Goal: Task Accomplishment & Management: Use online tool/utility

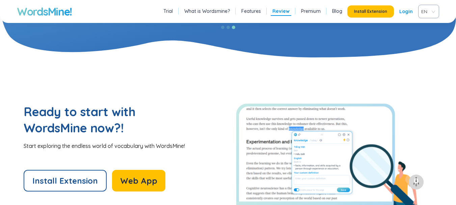
scroll to position [1485, 0]
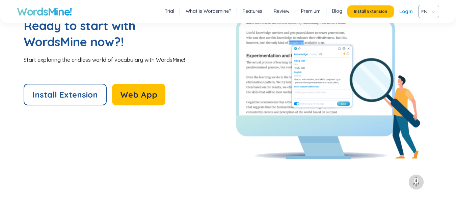
click at [407, 11] on link "Login" at bounding box center [406, 11] width 14 height 12
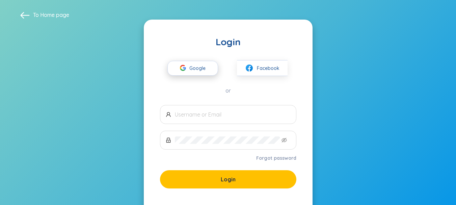
click at [200, 65] on span "Google" at bounding box center [199, 68] width 20 height 14
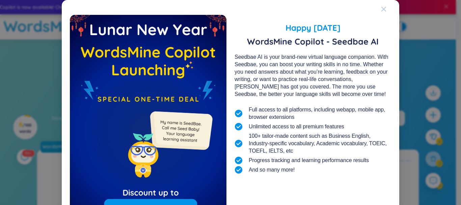
click at [384, 9] on span "Close" at bounding box center [390, 9] width 18 height 18
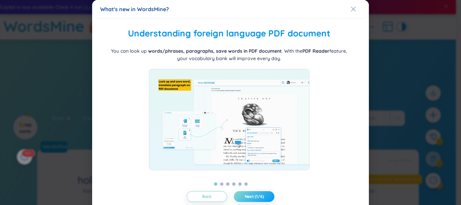
click at [249, 193] on button "Next (1/6)" at bounding box center [254, 196] width 41 height 11
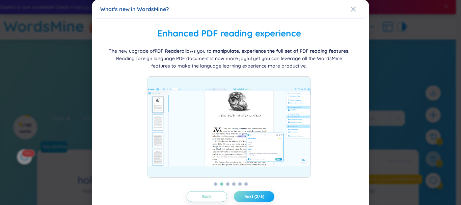
click at [249, 193] on button "Next (2/6)" at bounding box center [254, 196] width 41 height 11
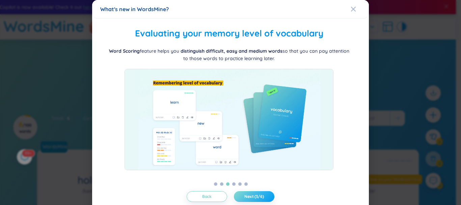
click at [249, 193] on button "Next (3/6)" at bounding box center [254, 196] width 41 height 11
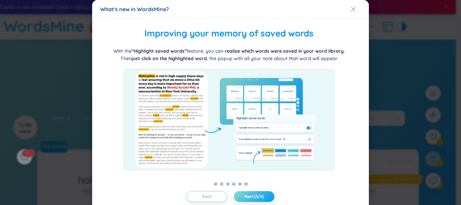
click at [249, 193] on button "Next (3/6)" at bounding box center [254, 196] width 41 height 11
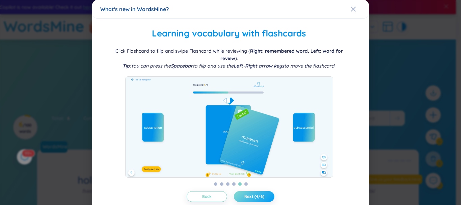
click at [249, 193] on button "Next (4/6)" at bounding box center [254, 196] width 41 height 11
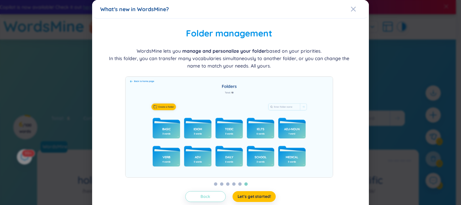
click at [210, 200] on button "Back" at bounding box center [205, 196] width 41 height 11
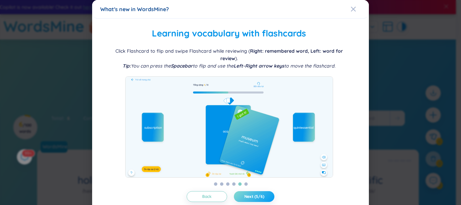
click at [245, 197] on span "Next (5/6)" at bounding box center [254, 196] width 20 height 5
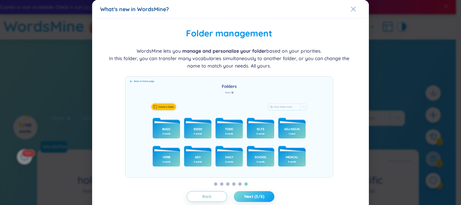
click at [245, 197] on span "Next (5/6)" at bounding box center [254, 196] width 20 height 5
click at [245, 197] on span "Let's get started!" at bounding box center [254, 196] width 33 height 5
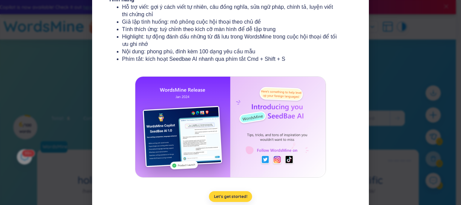
scroll to position [135, 0]
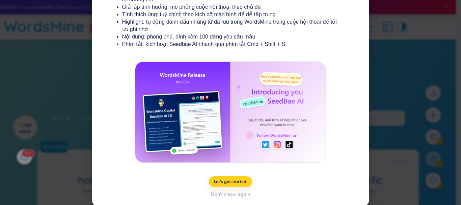
click at [227, 181] on span "Let's get started!" at bounding box center [230, 181] width 33 height 5
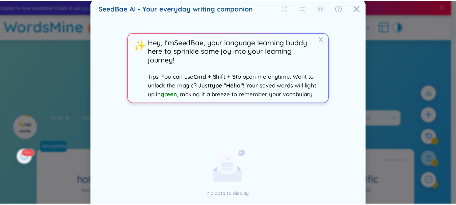
scroll to position [0, 0]
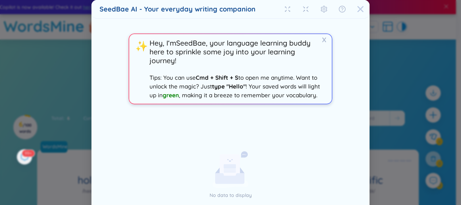
click at [359, 11] on icon "Close" at bounding box center [360, 9] width 7 height 7
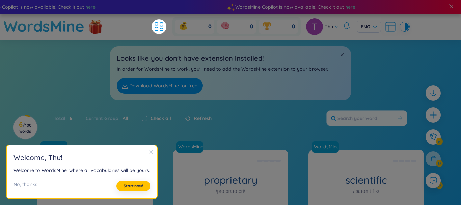
click at [359, 11] on div "WordsMine Copilot is now available! Check it out here WordsMine Copilot is now …" at bounding box center [224, 7] width 1054 height 14
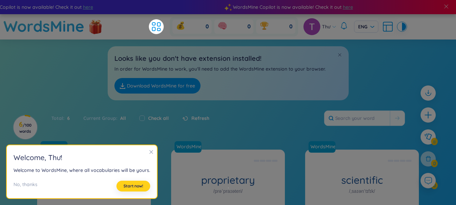
click at [126, 186] on span "Start now!" at bounding box center [134, 185] width 20 height 5
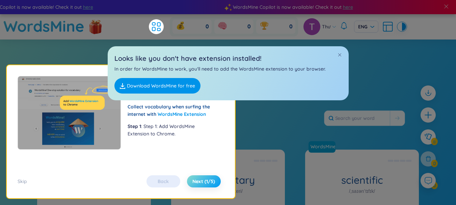
click at [194, 181] on span "Next (1/5)" at bounding box center [203, 181] width 23 height 7
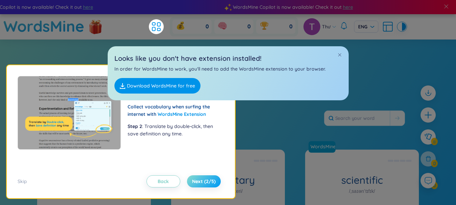
click at [194, 181] on span "Next (2/5)" at bounding box center [204, 181] width 24 height 7
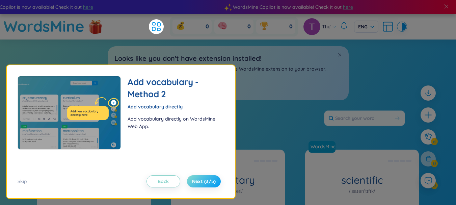
click at [194, 181] on span "Next (3/5)" at bounding box center [204, 181] width 24 height 7
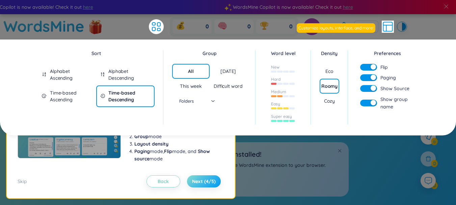
click at [194, 181] on span "Next (4/5)" at bounding box center [204, 181] width 24 height 7
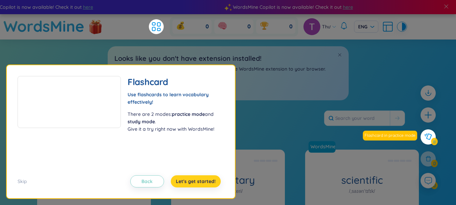
click at [194, 181] on span "Let's get started!" at bounding box center [196, 181] width 40 height 7
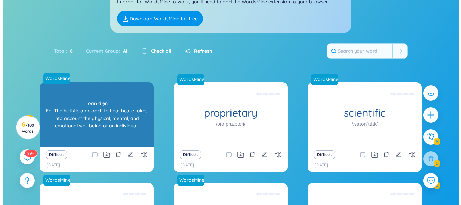
scroll to position [68, 0]
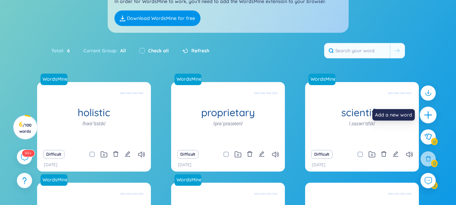
click at [430, 114] on icon "plus" at bounding box center [428, 114] width 9 height 9
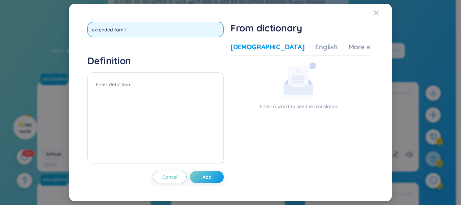
type input "extended family"
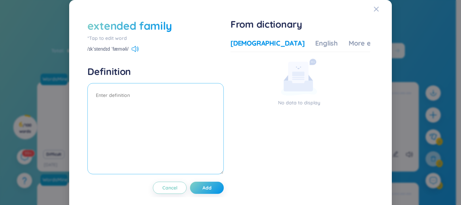
click at [137, 100] on textarea at bounding box center [155, 128] width 136 height 91
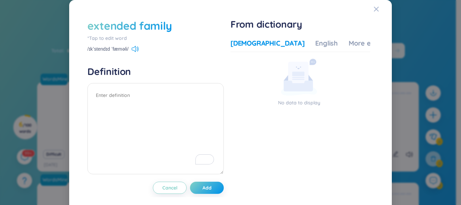
click at [121, 38] on div "*Tap to edit word" at bounding box center [155, 37] width 136 height 7
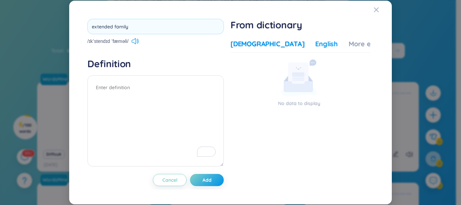
click at [315, 44] on div "English" at bounding box center [326, 43] width 23 height 9
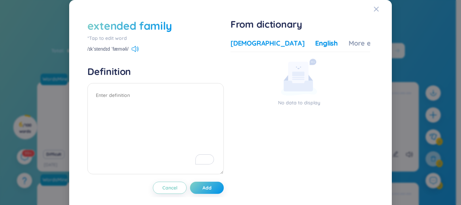
click at [246, 43] on div "[DEMOGRAPHIC_DATA]" at bounding box center [268, 42] width 74 height 9
click at [243, 42] on div "[DEMOGRAPHIC_DATA]" at bounding box center [268, 42] width 74 height 9
click at [244, 42] on div "[DEMOGRAPHIC_DATA]" at bounding box center [268, 42] width 74 height 9
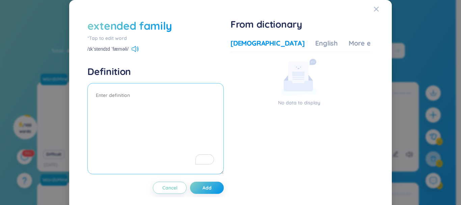
click at [148, 98] on textarea "To enrich screen reader interactions, please activate Accessibility in Grammarl…" at bounding box center [155, 128] width 136 height 91
type textarea "extended family"
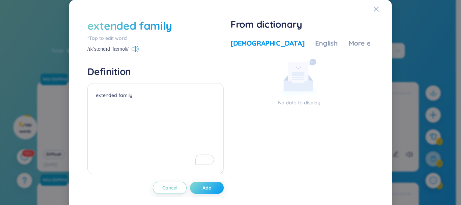
click at [206, 190] on span "Add" at bounding box center [207, 187] width 9 height 7
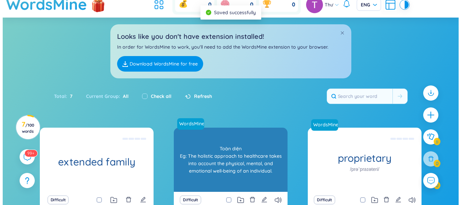
scroll to position [34, 0]
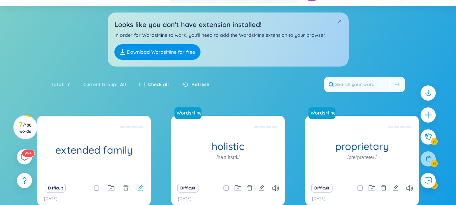
click at [138, 187] on icon "edit" at bounding box center [140, 188] width 6 height 6
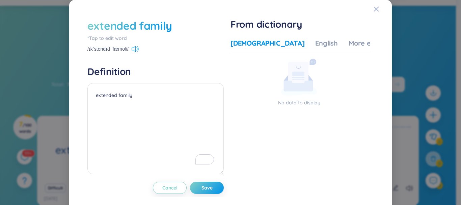
click at [111, 38] on div "*Tap to edit word" at bounding box center [155, 37] width 136 height 7
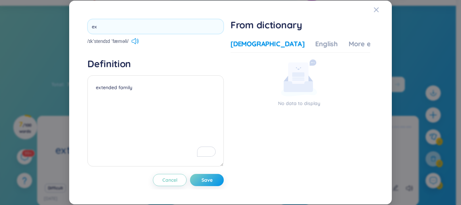
type input "e"
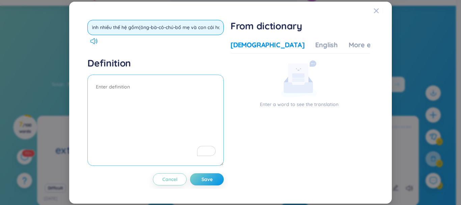
scroll to position [0, 11]
type input "gia đình nhiều thế hệ gồm(ông-bà-cô-chú-bố mẹ và con cái họ)"
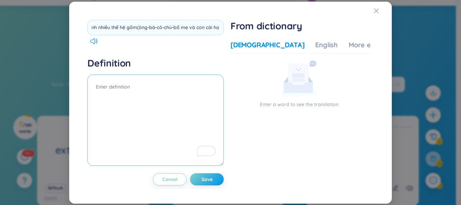
click at [135, 92] on div "gia đình nhiều thế hệ gồm(ông-bà-cô-chú-bố mẹ và con cái họ) Definition Cancel …" at bounding box center [155, 102] width 136 height 165
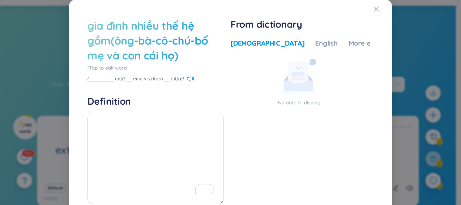
click at [100, 66] on div "*Tap to edit word" at bounding box center [155, 67] width 136 height 7
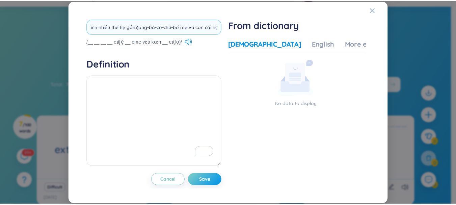
scroll to position [0, 0]
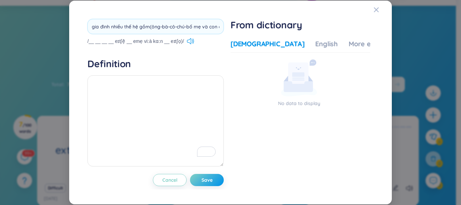
drag, startPoint x: 221, startPoint y: 28, endPoint x: 82, endPoint y: 28, distance: 138.7
click at [82, 28] on div "gia đình nhiều thế hệ gồm(ông-bà-cô-chú-bố mẹ và con cái họ) /__ __ __ __ eɪtʃệ…" at bounding box center [230, 102] width 306 height 187
type input "extended family"
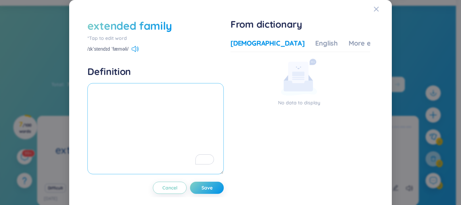
click at [130, 92] on textarea "To enrich screen reader interactions, please activate Accessibility in Grammarl…" at bounding box center [155, 128] width 136 height 91
type textarea "gia đình nhiều thế hệ"
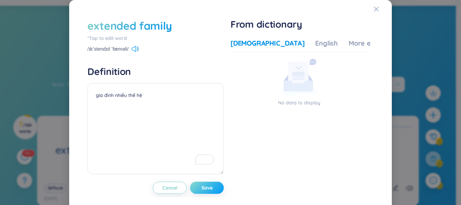
click at [212, 188] on button "Save" at bounding box center [207, 188] width 34 height 12
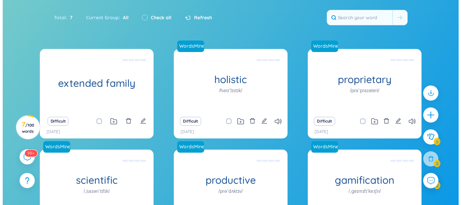
scroll to position [101, 0]
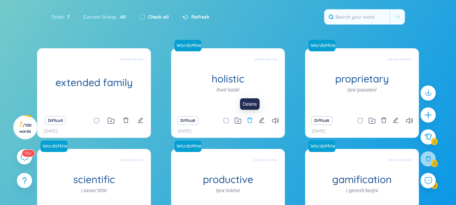
click at [248, 118] on icon "delete" at bounding box center [249, 119] width 5 height 5
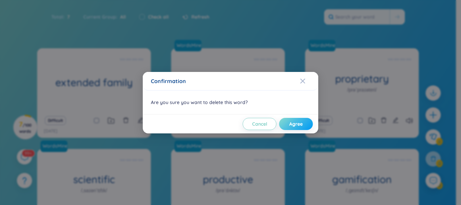
click at [297, 124] on span "Agree" at bounding box center [296, 124] width 14 height 7
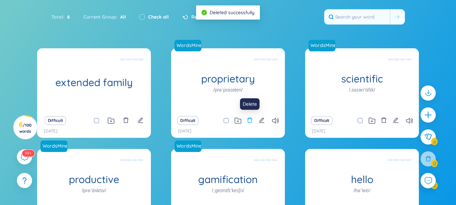
click at [249, 121] on icon "delete" at bounding box center [250, 120] width 6 height 6
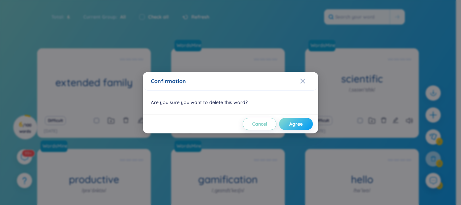
click at [292, 126] on span "Agree" at bounding box center [296, 124] width 14 height 7
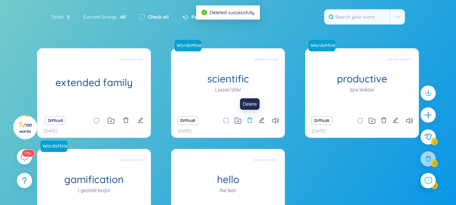
click at [251, 120] on icon "delete" at bounding box center [250, 120] width 6 height 6
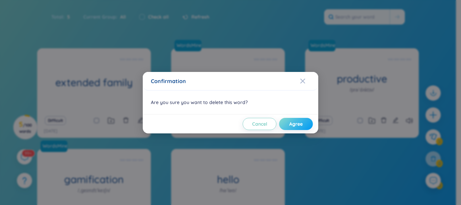
click at [287, 125] on button "Agree" at bounding box center [296, 124] width 34 height 12
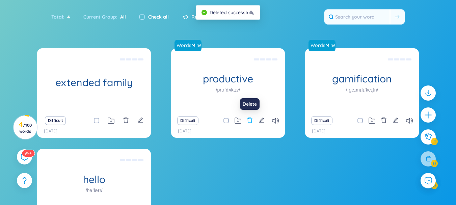
click at [251, 121] on icon "delete" at bounding box center [250, 120] width 6 height 6
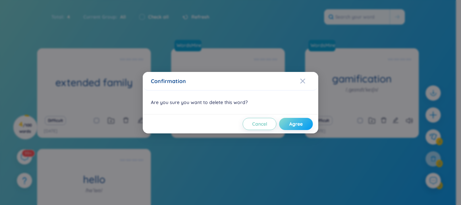
click at [291, 124] on span "Agree" at bounding box center [296, 124] width 14 height 7
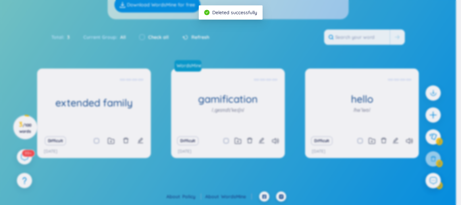
scroll to position [81, 0]
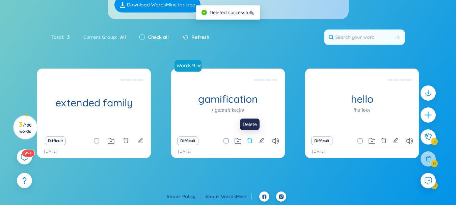
click at [248, 139] on icon "delete" at bounding box center [249, 140] width 5 height 5
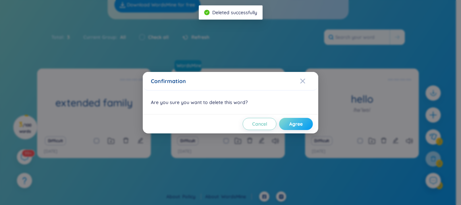
click at [292, 123] on span "Agree" at bounding box center [296, 124] width 14 height 7
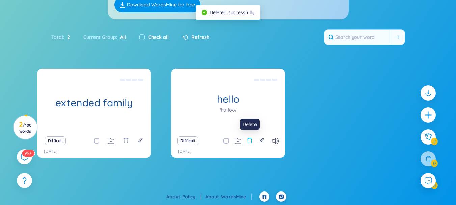
click at [251, 138] on icon "delete" at bounding box center [249, 140] width 5 height 5
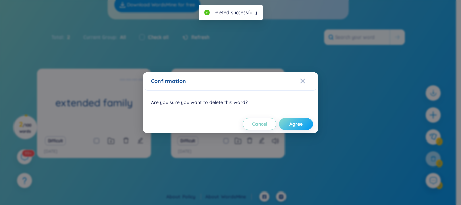
click at [294, 125] on span "Agree" at bounding box center [296, 124] width 14 height 7
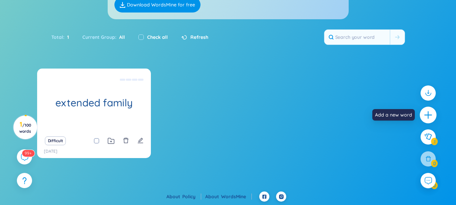
click at [433, 118] on icon "plus" at bounding box center [428, 114] width 9 height 9
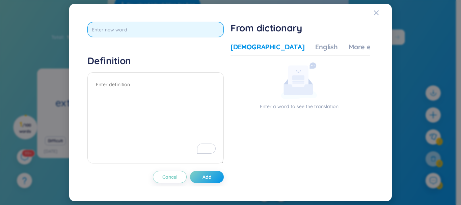
click at [212, 31] on input "text" at bounding box center [155, 29] width 136 height 15
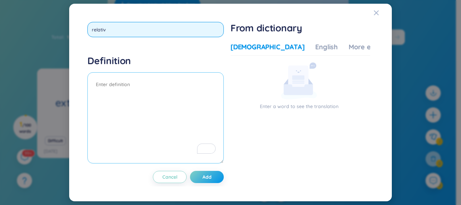
type input "relative"
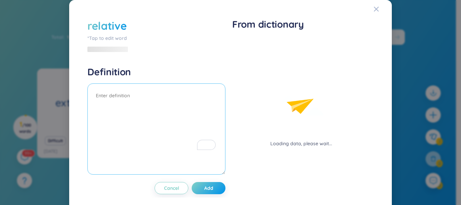
click at [112, 93] on textarea "To enrich screen reader interactions, please activate Accessibility in Grammarl…" at bounding box center [156, 128] width 138 height 91
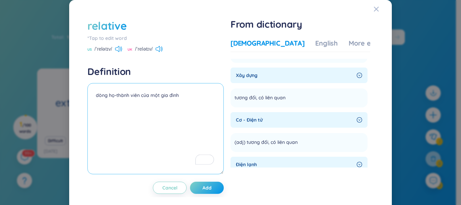
scroll to position [471, 0]
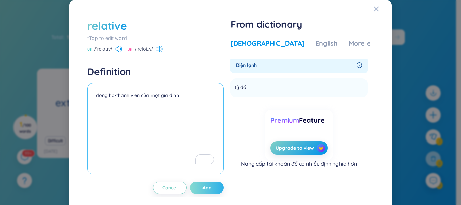
type textarea "dòng họ-thành viên của một gia đình"
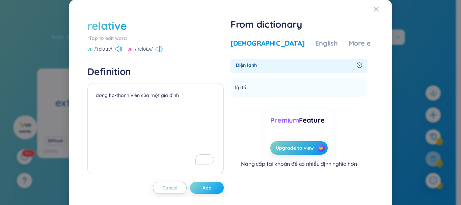
click at [215, 191] on button "Add" at bounding box center [207, 188] width 34 height 12
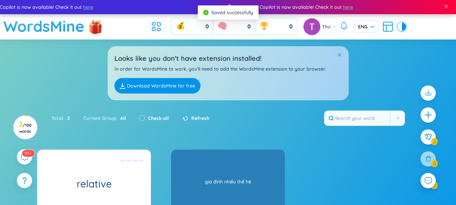
scroll to position [34, 0]
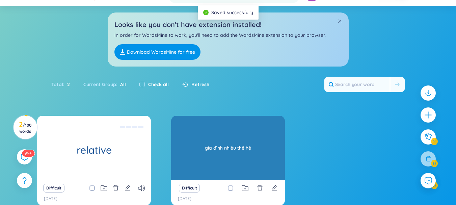
click at [241, 143] on div "gia đình nhiều thế hệ" at bounding box center [228, 147] width 107 height 61
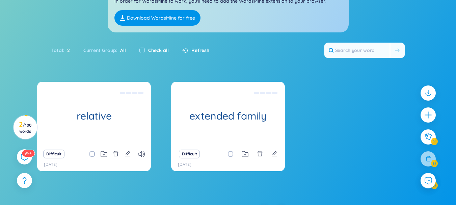
scroll to position [81, 0]
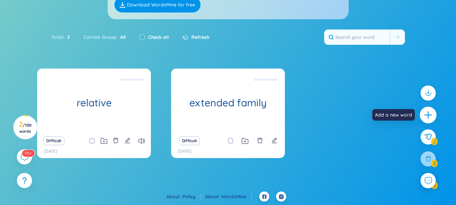
click at [430, 116] on icon "plus" at bounding box center [428, 114] width 9 height 9
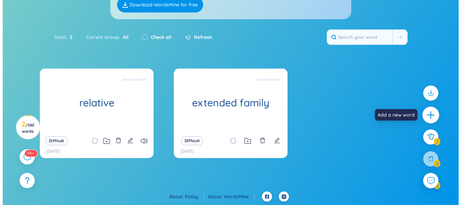
scroll to position [0, 0]
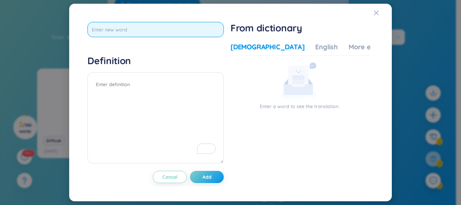
click at [188, 27] on input "text" at bounding box center [155, 29] width 136 height 15
type input "proverb"
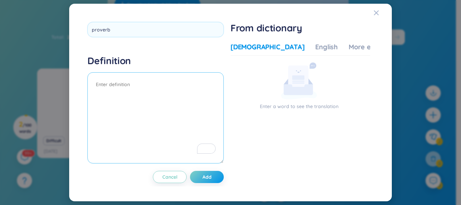
click at [178, 78] on div "Definition" at bounding box center [155, 110] width 136 height 111
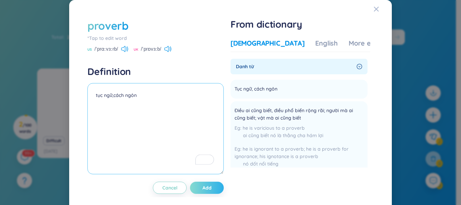
type textarea "tục ngữ,cách ngôn"
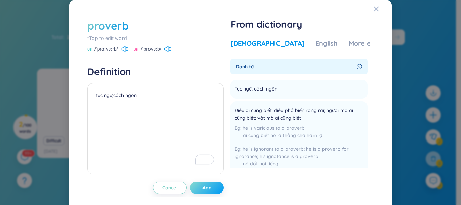
click at [213, 191] on button "Add" at bounding box center [207, 188] width 34 height 12
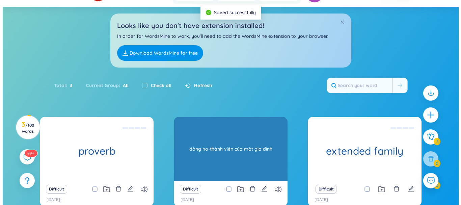
scroll to position [68, 0]
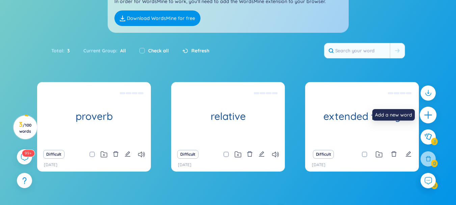
click at [429, 113] on icon "plus" at bounding box center [428, 114] width 9 height 9
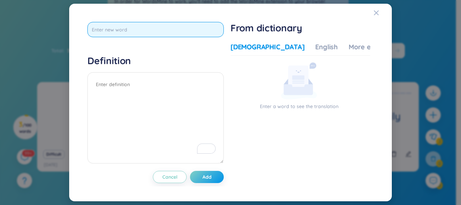
click at [207, 30] on input "text" at bounding box center [155, 29] width 136 height 15
type input "appreciate"
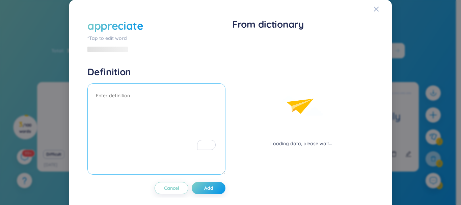
click at [156, 83] on div "Definition" at bounding box center [156, 121] width 138 height 111
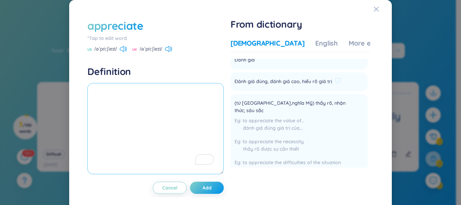
scroll to position [0, 0]
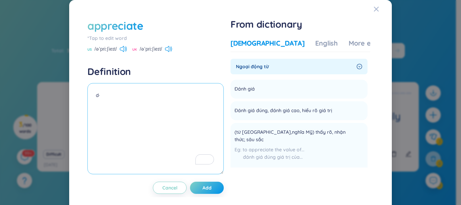
type textarea "d"
type textarea "đánh giá,cảm kích"
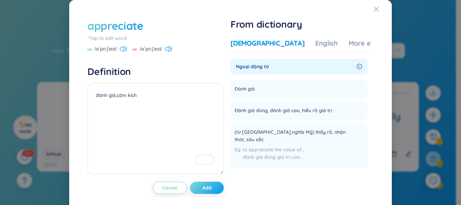
click at [207, 184] on span "Add" at bounding box center [207, 187] width 9 height 7
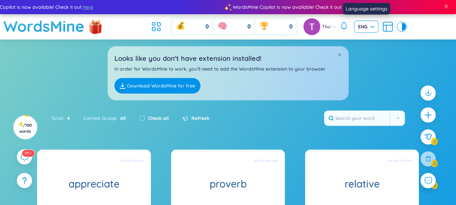
click at [375, 27] on div "ENG" at bounding box center [366, 27] width 24 height 12
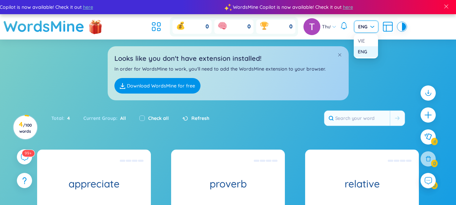
click at [386, 75] on div "Looks like you don't have extension installed! In order for WordsMine to work, …" at bounding box center [228, 69] width 456 height 61
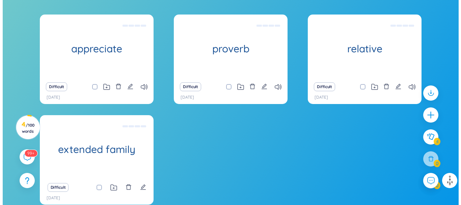
scroll to position [169, 0]
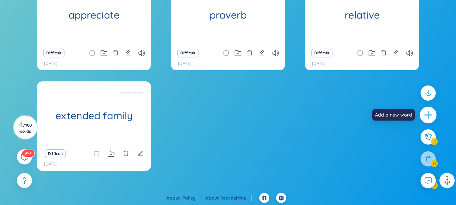
click at [433, 113] on div at bounding box center [428, 115] width 17 height 17
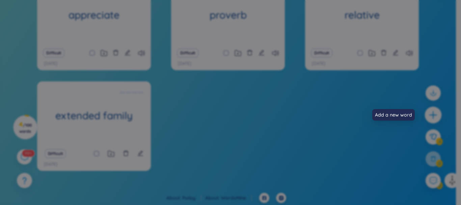
click at [433, 113] on div "Definition Cancel Add From dictionary Vietnamese English More examples Enter a …" at bounding box center [230, 102] width 461 height 205
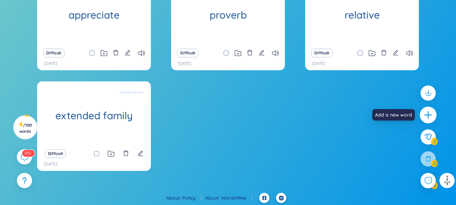
click at [433, 113] on div at bounding box center [428, 115] width 17 height 17
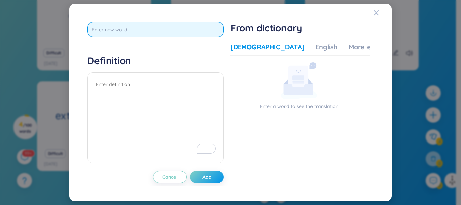
click at [137, 29] on input "text" at bounding box center [155, 29] width 136 height 15
type input "influence"
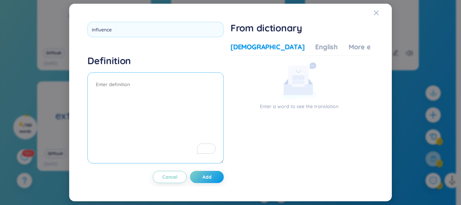
click at [144, 91] on textarea "To enrich screen reader interactions, please activate Accessibility in Grammarl…" at bounding box center [155, 117] width 136 height 91
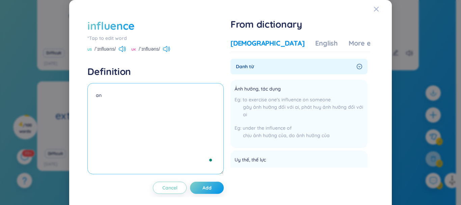
type textarea "a"
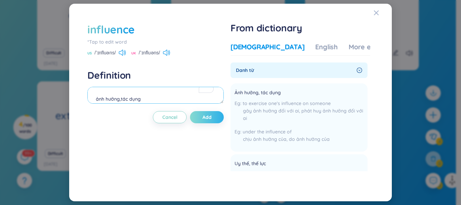
type textarea "ảnh hưởng,tác dụng"
click at [204, 114] on span "Add" at bounding box center [207, 117] width 9 height 7
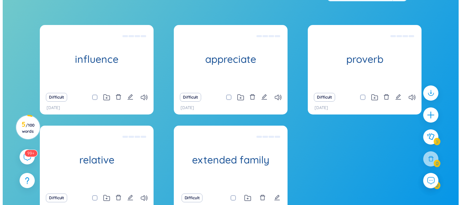
scroll to position [136, 0]
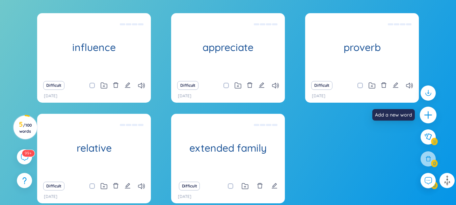
click at [425, 116] on icon "plus" at bounding box center [428, 114] width 9 height 9
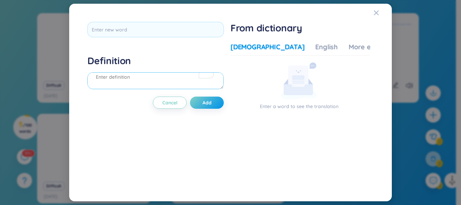
scroll to position [0, 0]
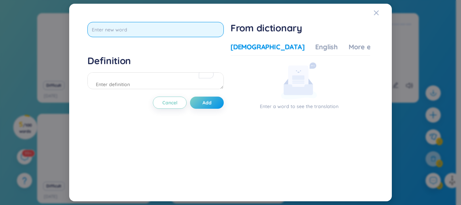
click at [159, 30] on input "text" at bounding box center [155, 29] width 136 height 15
type input "grateful"
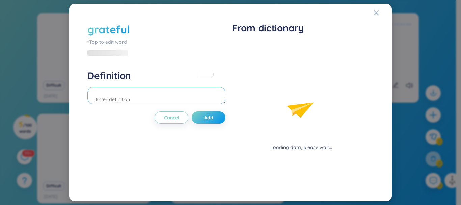
click at [157, 80] on div "Definition" at bounding box center [156, 88] width 138 height 36
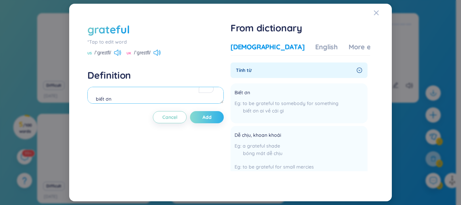
type textarea "biết ơn"
click at [210, 121] on button "Add" at bounding box center [207, 117] width 34 height 12
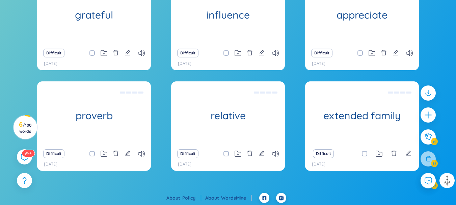
scroll to position [170, 0]
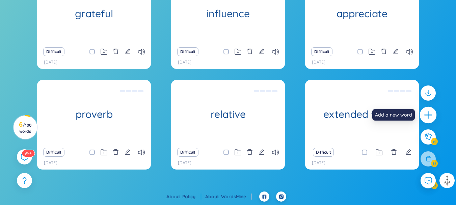
click at [425, 116] on icon "plus" at bounding box center [428, 114] width 9 height 9
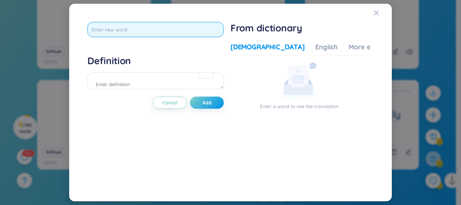
click at [200, 29] on input "text" at bounding box center [155, 29] width 136 height 15
type input "attention"
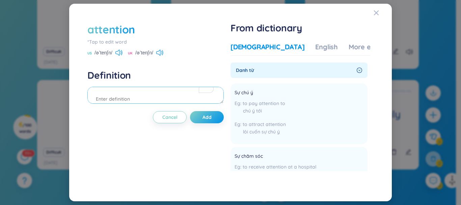
click at [173, 99] on textarea "To enrich screen reader interactions, please activate Accessibility in Grammarl…" at bounding box center [155, 95] width 136 height 17
type textarea "sự chú ý"
click at [204, 120] on span "Add" at bounding box center [207, 117] width 9 height 7
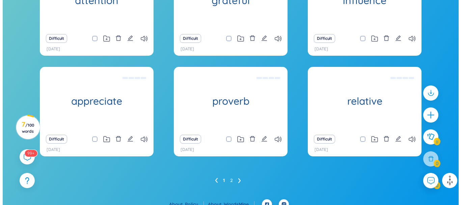
scroll to position [191, 0]
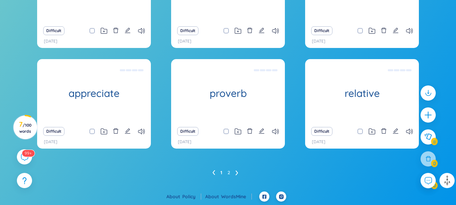
click at [235, 173] on ul "1 2" at bounding box center [227, 172] width 31 height 11
click at [429, 110] on icon "plus" at bounding box center [428, 114] width 9 height 9
click at [0, 0] on div "attention *Tap to edit word US /əˈtenʃn/ UK /əˈtenʃn/ Definition sự chú ý Cance…" at bounding box center [0, 0] width 0 height 0
click at [429, 110] on icon "plus" at bounding box center [428, 114] width 9 height 9
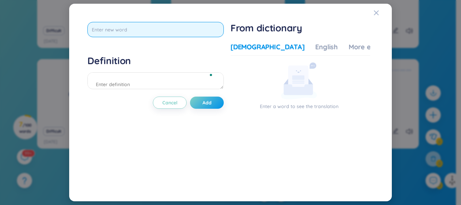
click at [156, 31] on input "text" at bounding box center [155, 29] width 136 height 15
type input "patient"
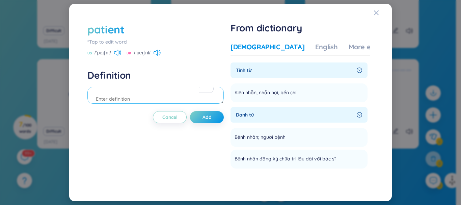
click at [137, 96] on textarea "To enrich screen reader interactions, please activate Accessibility in Grammarl…" at bounding box center [155, 95] width 136 height 17
type textarea "k"
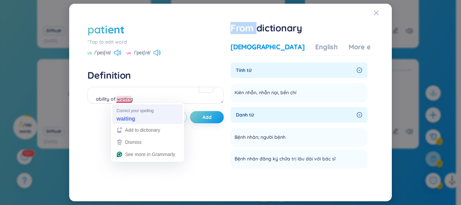
click at [130, 109] on div "patient *Tap to edit word US /ˈpeɪʃnt/ UK /ˈpeɪʃnt/ Definition ability of waitn…" at bounding box center [155, 102] width 136 height 161
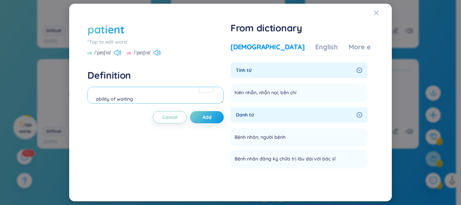
click at [170, 98] on textarea "ability of waiting" at bounding box center [155, 95] width 136 height 17
type textarea "a"
type textarea "kiên nhẫn"
click at [203, 113] on button "Add" at bounding box center [207, 117] width 34 height 12
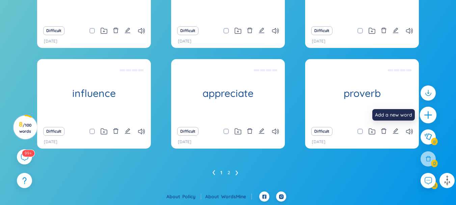
click at [427, 114] on icon "plus" at bounding box center [428, 114] width 9 height 9
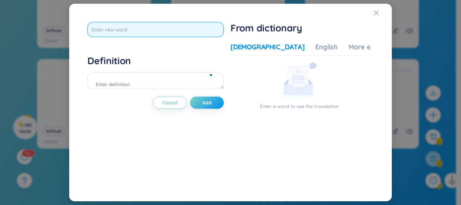
click at [183, 33] on input "text" at bounding box center [155, 29] width 136 height 15
type input "g"
type input "geographically mobile"
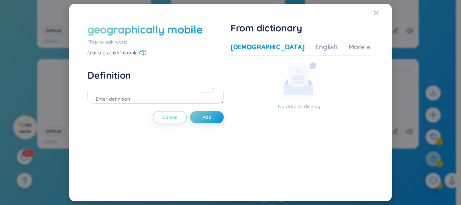
click at [122, 38] on div "*Tap to edit word" at bounding box center [155, 41] width 136 height 7
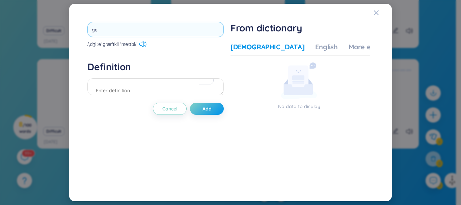
type input "g"
type input "gain"
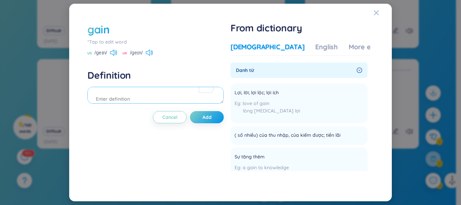
click at [147, 95] on textarea "To enrich screen reader interactions, please activate Accessibility in Grammarl…" at bounding box center [155, 95] width 136 height 17
type textarea "giành được"
click at [209, 111] on div "gain *Tap to edit word US /ɡeɪn/ UK /ɡeɪn/ Definition giành được Cancel Add" at bounding box center [155, 102] width 136 height 161
click at [211, 116] on span "Add" at bounding box center [207, 117] width 9 height 7
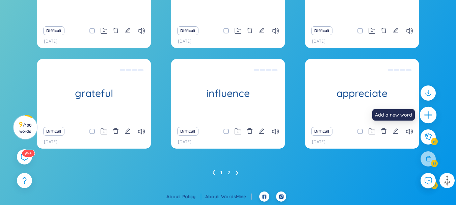
click at [428, 115] on icon "plus" at bounding box center [428, 114] width 1 height 7
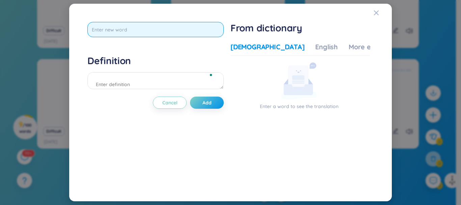
click at [196, 31] on input "text" at bounding box center [155, 29] width 136 height 15
type input "remain"
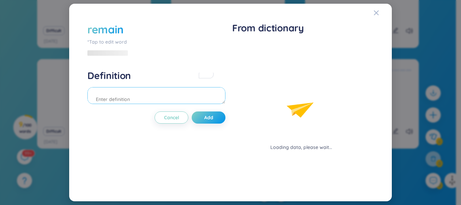
click at [170, 88] on textarea "To enrich screen reader interactions, please activate Accessibility in Grammarl…" at bounding box center [156, 95] width 138 height 17
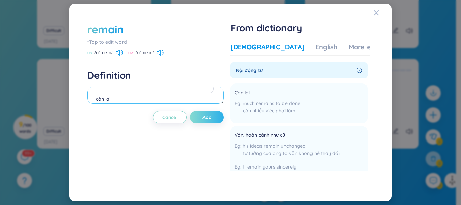
type textarea "còn lại"
click at [209, 119] on span "Add" at bounding box center [207, 117] width 9 height 7
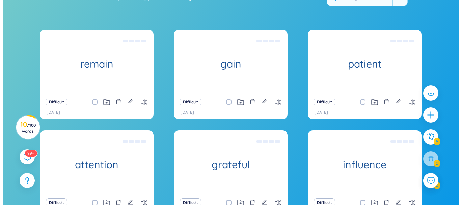
scroll to position [157, 0]
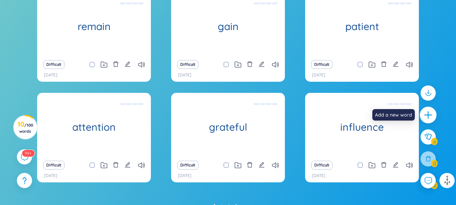
click at [427, 114] on icon "plus" at bounding box center [428, 114] width 9 height 9
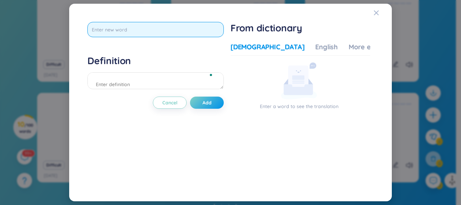
click at [157, 33] on input "text" at bounding box center [155, 29] width 136 height 15
type input "avoid"
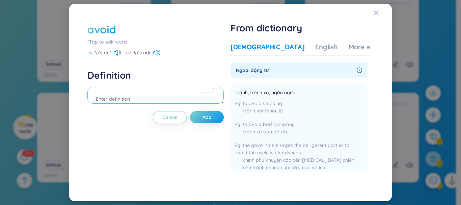
click at [157, 97] on textarea "To enrich screen reader interactions, please activate Accessibility in Grammarl…" at bounding box center [155, 95] width 136 height 17
click at [206, 123] on button "Add" at bounding box center [207, 117] width 34 height 12
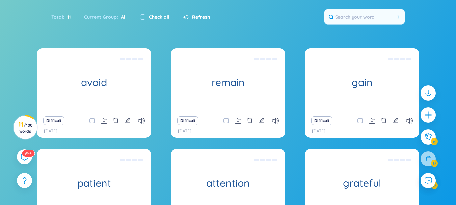
scroll to position [135, 0]
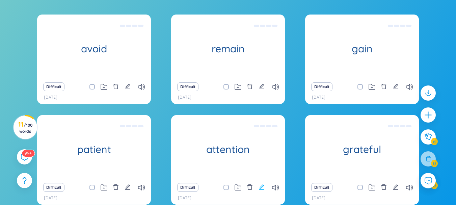
click at [262, 188] on icon "edit" at bounding box center [262, 187] width 6 height 6
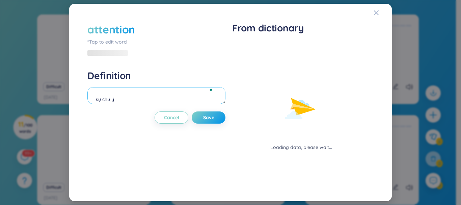
click at [139, 100] on textarea "sự chú ý" at bounding box center [156, 95] width 138 height 17
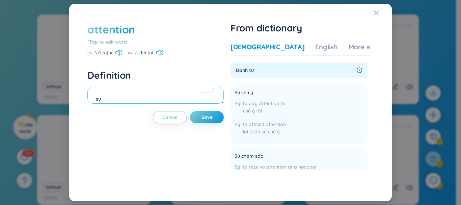
type textarea "s"
type textarea "a"
click at [198, 121] on button "Save" at bounding box center [207, 117] width 34 height 12
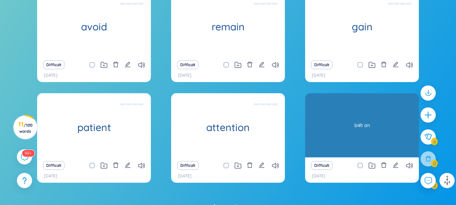
scroll to position [169, 0]
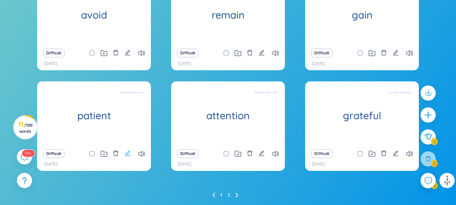
click at [127, 151] on icon "edit" at bounding box center [128, 153] width 6 height 6
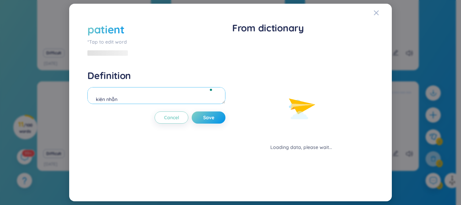
click at [140, 101] on textarea "kiên nhẫn" at bounding box center [156, 95] width 138 height 17
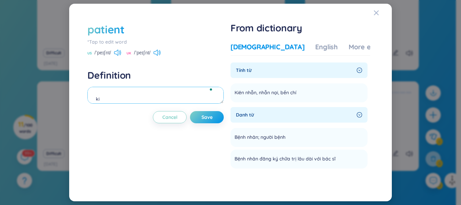
type textarea "k"
click at [214, 116] on button "Save" at bounding box center [207, 117] width 34 height 12
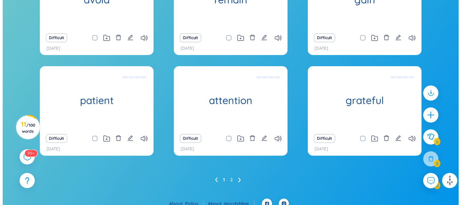
scroll to position [191, 0]
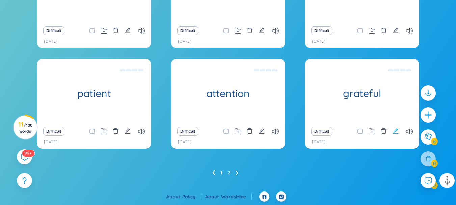
click at [395, 132] on icon "edit" at bounding box center [395, 130] width 5 height 5
type textarea "biết ơn"
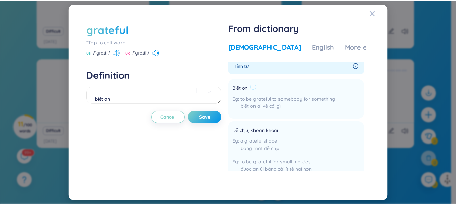
scroll to position [0, 0]
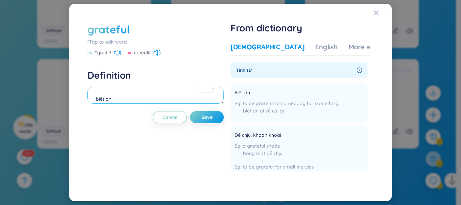
click at [195, 100] on textarea "biết ơn" at bounding box center [155, 95] width 136 height 17
click at [206, 117] on span "Save" at bounding box center [207, 117] width 11 height 7
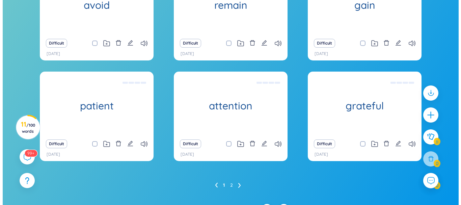
scroll to position [191, 0]
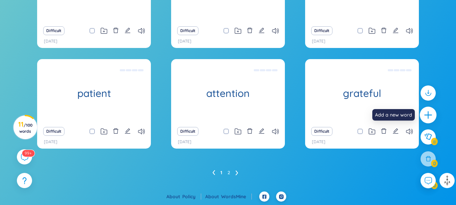
click at [425, 115] on icon "plus" at bounding box center [427, 114] width 7 height 1
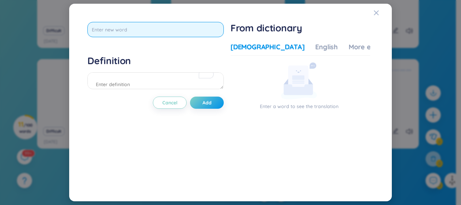
click at [175, 33] on input "text" at bounding box center [155, 29] width 136 height 15
type input "contact"
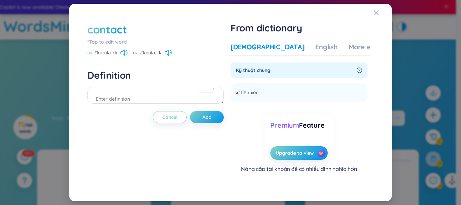
scroll to position [191, 0]
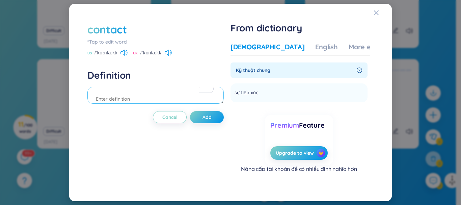
click at [145, 102] on textarea "To enrich screen reader interactions, please activate Accessibility in Grammarl…" at bounding box center [155, 95] width 136 height 17
type textarea "communication with someone"
click at [202, 114] on button "Add" at bounding box center [207, 117] width 34 height 12
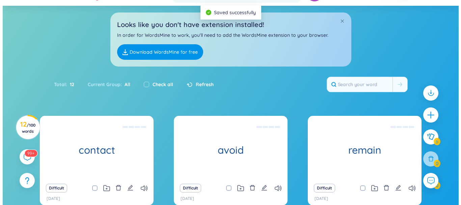
scroll to position [68, 0]
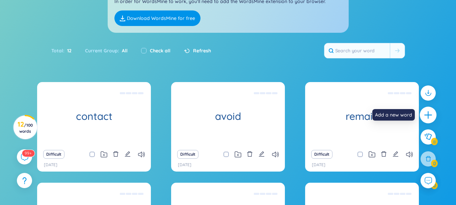
click at [424, 117] on icon "plus" at bounding box center [428, 114] width 9 height 9
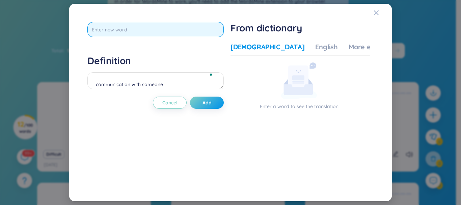
click at [160, 31] on input "text" at bounding box center [155, 29] width 136 height 15
type input "scientific"
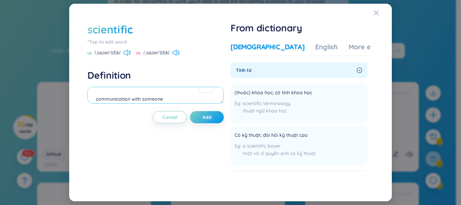
click at [132, 101] on textarea "communication with someone" at bounding box center [155, 95] width 136 height 17
click at [199, 119] on button "Add" at bounding box center [207, 117] width 34 height 12
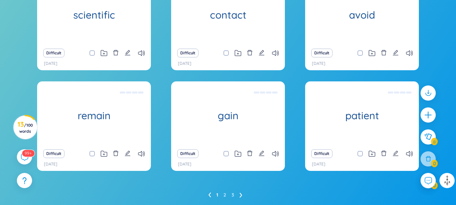
scroll to position [191, 0]
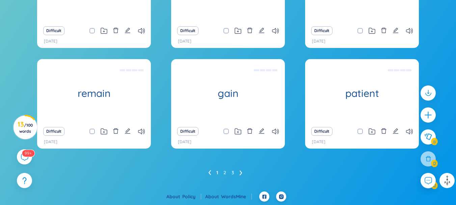
click at [241, 171] on icon at bounding box center [241, 172] width 3 height 5
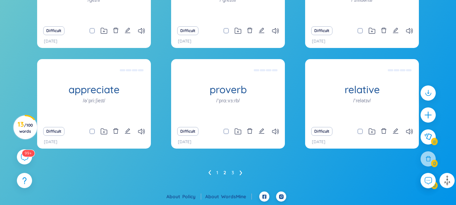
click at [209, 172] on icon at bounding box center [210, 172] width 2 height 5
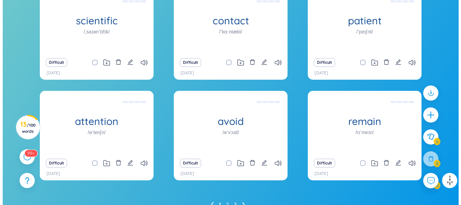
scroll to position [139, 0]
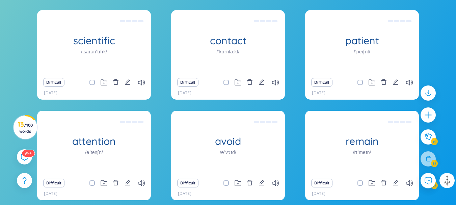
click at [392, 185] on div "Difficult" at bounding box center [362, 182] width 107 height 9
click at [392, 184] on div "Difficult" at bounding box center [362, 182] width 107 height 9
click at [394, 183] on icon "edit" at bounding box center [395, 182] width 5 height 5
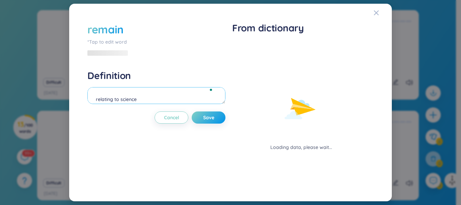
click at [137, 101] on textarea "còn lại" at bounding box center [156, 95] width 138 height 17
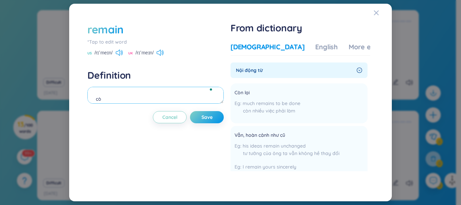
type textarea "c"
click at [165, 98] on textarea "to stay in the same place or in" at bounding box center [155, 95] width 136 height 17
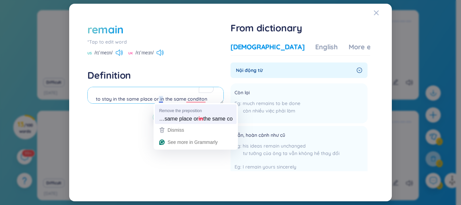
type textarea "to stay in the same place or the same conditon"
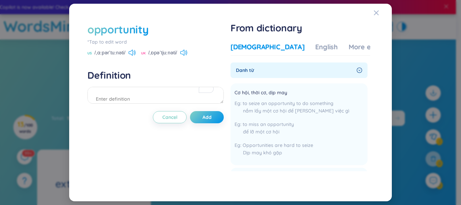
scroll to position [39, 0]
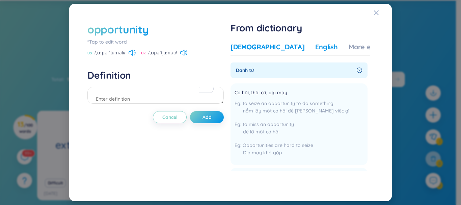
click at [315, 46] on div "English" at bounding box center [326, 46] width 23 height 9
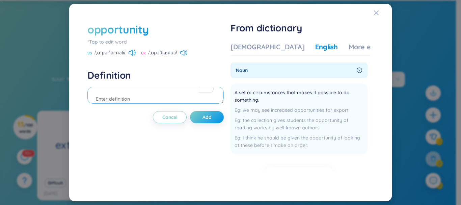
click at [166, 95] on textarea "To enrich screen reader interactions, please activate Accessibility in Grammarl…" at bounding box center [155, 95] width 136 height 17
type textarea "a set of circumstances that make it possible"
click at [205, 119] on span "Add" at bounding box center [207, 117] width 9 height 7
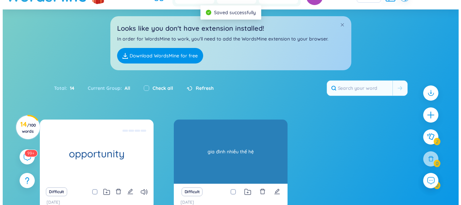
scroll to position [68, 0]
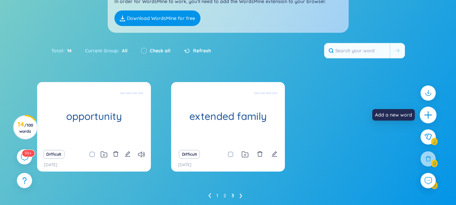
click at [428, 113] on icon "plus" at bounding box center [428, 114] width 1 height 7
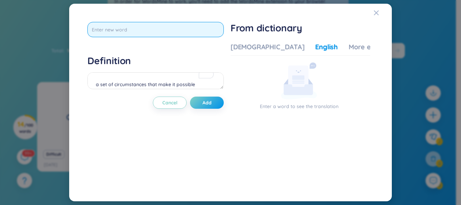
click at [160, 30] on input "text" at bounding box center [155, 29] width 136 height 15
type input "make friend"
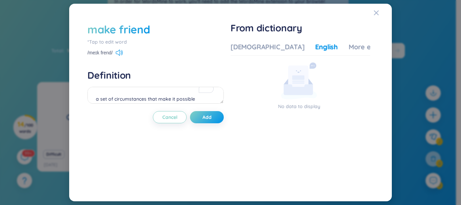
click at [121, 39] on div "*Tap to edit word" at bounding box center [155, 41] width 136 height 7
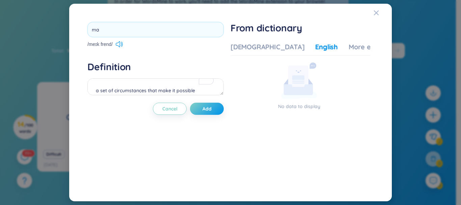
type input "m"
type input "during"
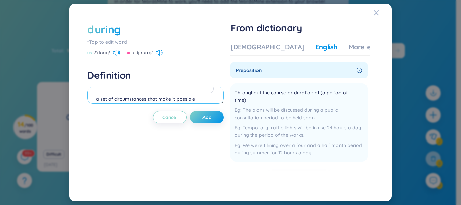
click at [138, 101] on textarea "a set of circumstances that make it possible" at bounding box center [155, 95] width 136 height 17
type textarea "t"
type textarea "a period of time"
click at [209, 113] on button "Add" at bounding box center [207, 117] width 34 height 12
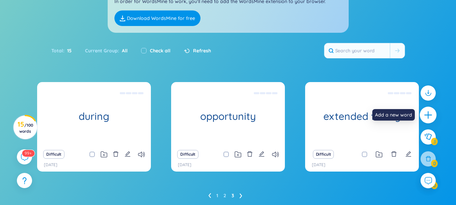
click at [429, 114] on icon "plus" at bounding box center [428, 114] width 9 height 9
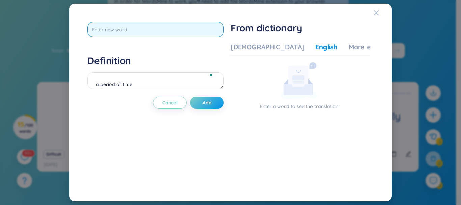
click at [184, 30] on input "text" at bounding box center [155, 29] width 136 height 15
type input "shallow"
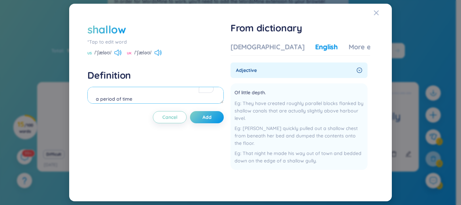
click at [149, 101] on textarea "a period of time" at bounding box center [155, 95] width 136 height 17
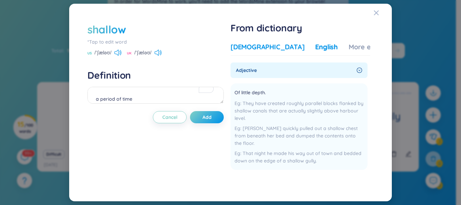
click at [251, 51] on div "[DEMOGRAPHIC_DATA]" at bounding box center [268, 46] width 74 height 9
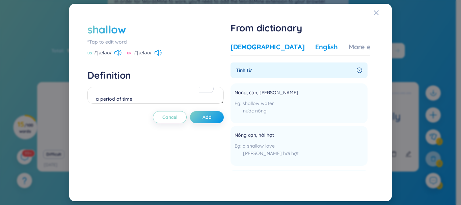
click at [315, 46] on div "English" at bounding box center [326, 46] width 23 height 9
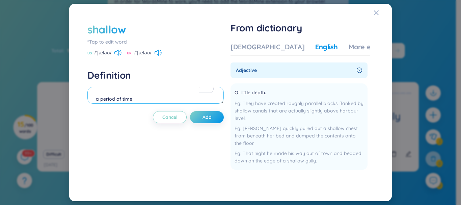
click at [156, 98] on textarea "a period of time" at bounding box center [155, 95] width 136 height 17
type textarea "of little depth"
click at [214, 118] on button "Add" at bounding box center [207, 117] width 34 height 12
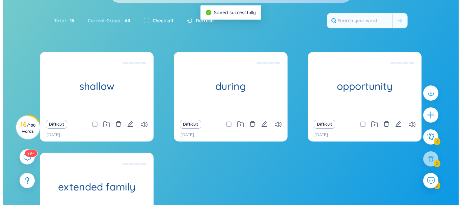
scroll to position [101, 0]
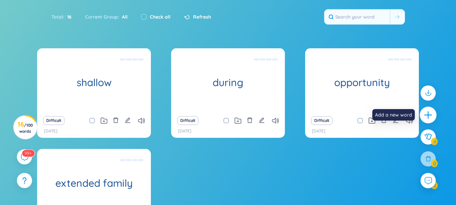
click at [429, 115] on icon "plus" at bounding box center [427, 114] width 7 height 1
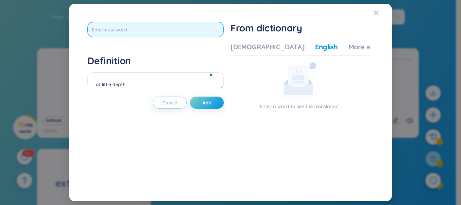
click at [158, 34] on input "text" at bounding box center [155, 29] width 136 height 15
type input "rectangle"
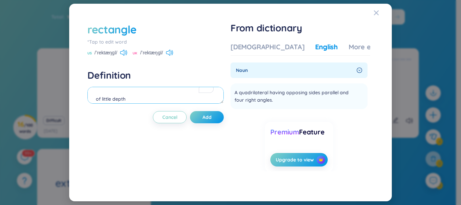
click at [149, 97] on textarea "of little depth" at bounding box center [155, 95] width 136 height 17
type textarea "a quadrilateral having opposing sides parallel"
click at [212, 117] on span "Add" at bounding box center [207, 117] width 9 height 7
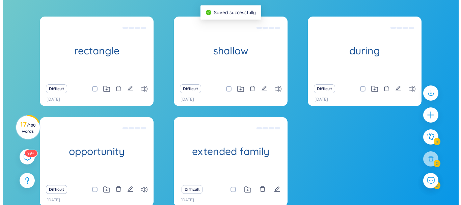
scroll to position [135, 0]
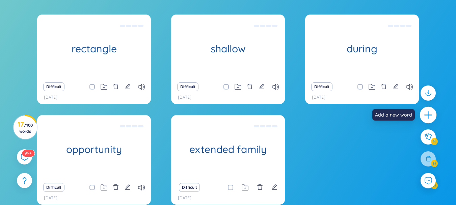
click at [426, 113] on icon "plus" at bounding box center [428, 114] width 9 height 9
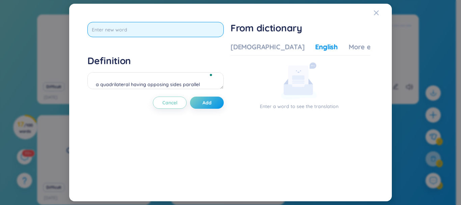
click at [147, 29] on input "text" at bounding box center [155, 29] width 136 height 15
type input "rectangular"
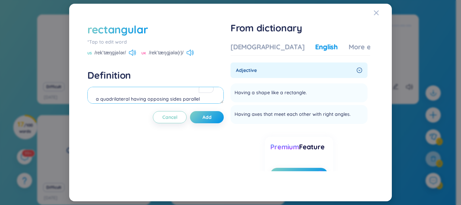
click at [164, 99] on textarea "a quadrilateral having opposing sides parallel" at bounding box center [155, 95] width 136 height 17
type textarea "having a shape like rectangle"
click at [205, 122] on button "Add" at bounding box center [207, 117] width 34 height 12
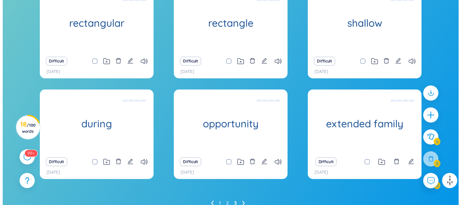
scroll to position [191, 0]
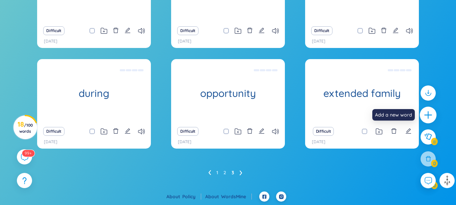
click at [429, 114] on icon "plus" at bounding box center [428, 114] width 9 height 9
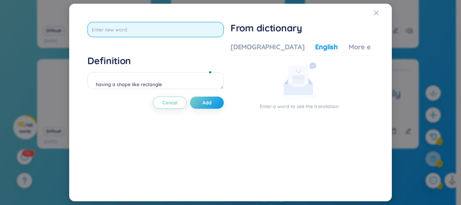
click at [205, 29] on input "text" at bounding box center [155, 29] width 136 height 15
type input "omelette"
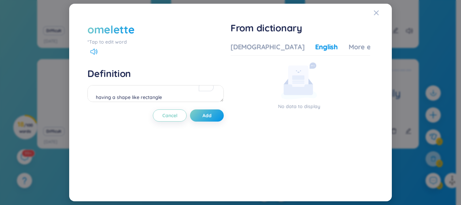
click at [97, 45] on div "*Tap to edit word" at bounding box center [155, 41] width 136 height 7
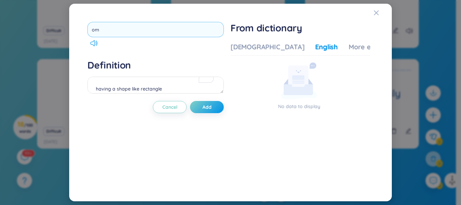
type input "o"
type input "omelet"
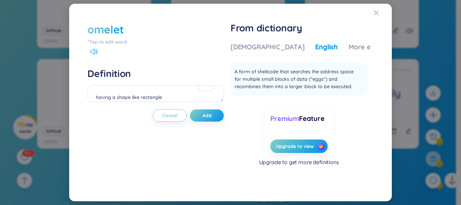
scroll to position [0, 0]
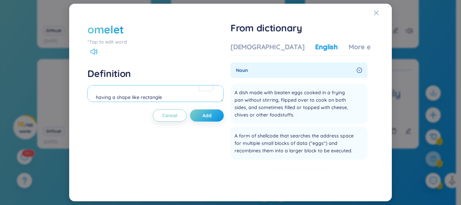
click at [152, 94] on textarea "having a shape like rectangle" at bounding box center [155, 93] width 136 height 17
click at [134, 97] on textarea "a dish made with beaten eggs cooked in a frying pan without stirring" at bounding box center [155, 93] width 136 height 17
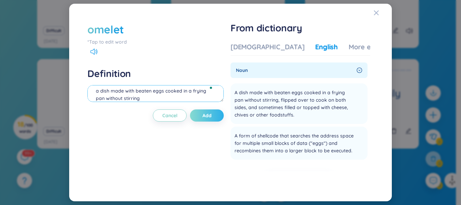
type textarea "a dish made with beaten eggs cooked in a frying pan without stirring"
click at [215, 116] on button "Add" at bounding box center [207, 115] width 34 height 12
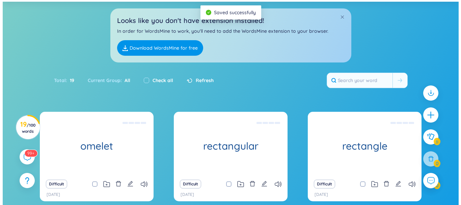
scroll to position [68, 0]
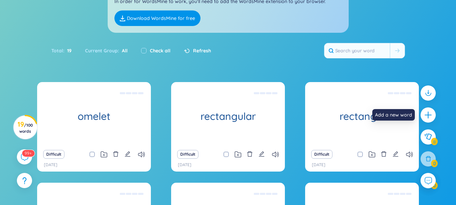
click at [426, 117] on icon "plus" at bounding box center [428, 115] width 8 height 8
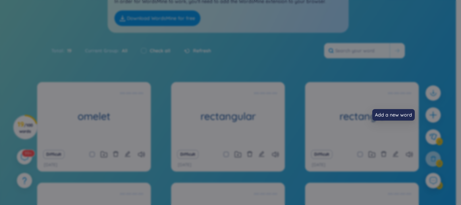
scroll to position [0, 0]
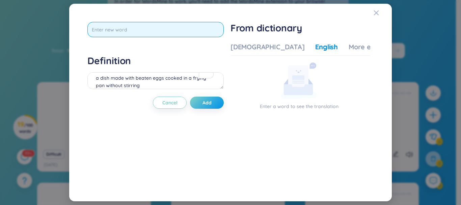
click at [181, 26] on input "text" at bounding box center [155, 29] width 136 height 15
type input "main"
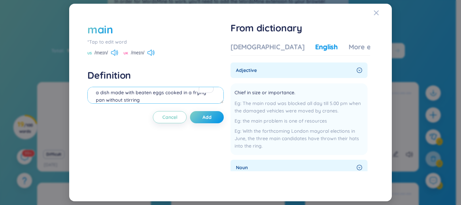
click at [167, 95] on textarea "a dish made with beaten eggs cooked in a frying pan without stirring" at bounding box center [155, 95] width 136 height 17
type textarea "chieft in size or importance"
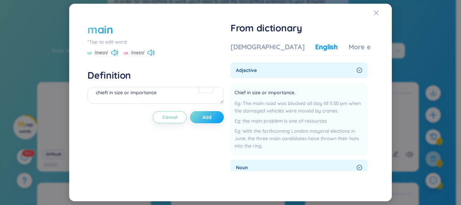
click at [215, 113] on button "Add" at bounding box center [207, 117] width 34 height 12
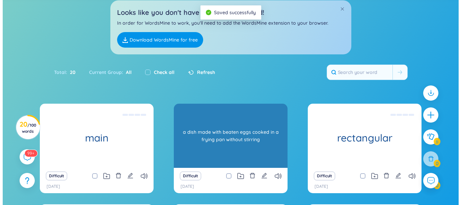
scroll to position [101, 0]
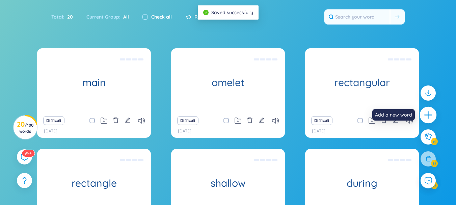
click at [429, 115] on icon "plus" at bounding box center [427, 114] width 7 height 1
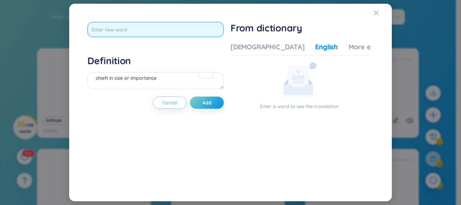
click at [167, 35] on input "text" at bounding box center [155, 29] width 136 height 15
type input "seat (v,n)"
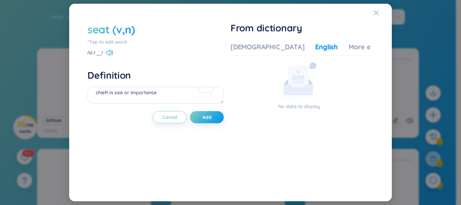
click at [122, 41] on div "*Tap to edit word" at bounding box center [155, 41] width 136 height 7
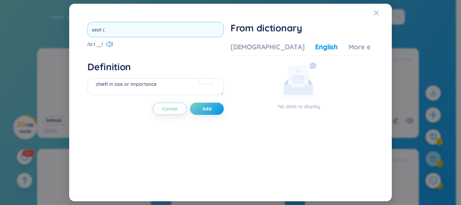
type input "seat"
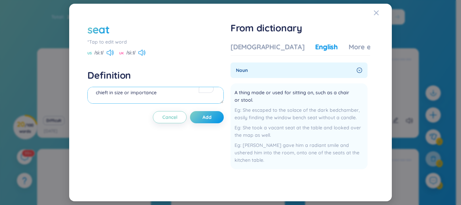
click at [119, 93] on textarea "chieft in size or importance" at bounding box center [155, 95] width 136 height 17
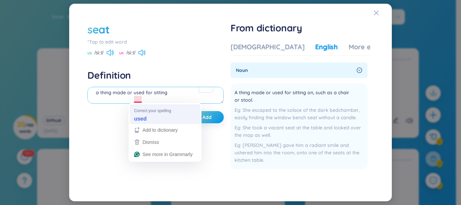
type textarea "a thing made or used for sitting"
click at [145, 112] on div "Cancel Add" at bounding box center [155, 117] width 136 height 12
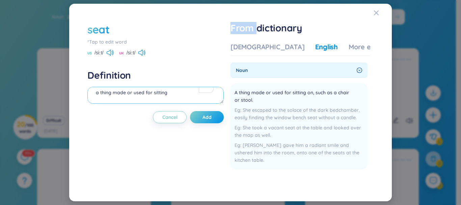
click at [171, 92] on textarea "a thing made or used for sitting" at bounding box center [155, 95] width 136 height 17
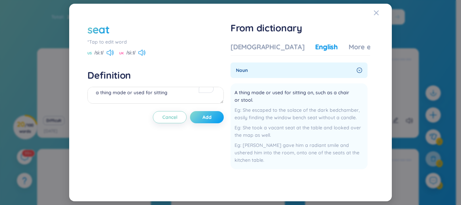
click at [212, 120] on span "Add" at bounding box center [207, 117] width 9 height 7
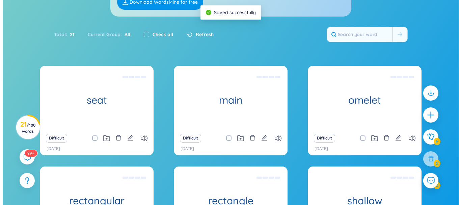
scroll to position [0, 0]
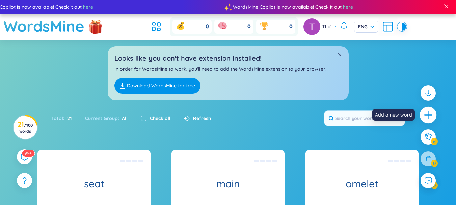
click at [428, 111] on icon "plus" at bounding box center [428, 114] width 9 height 9
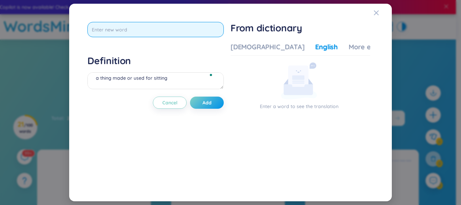
click at [200, 28] on input "text" at bounding box center [155, 29] width 136 height 15
type input "prefer"
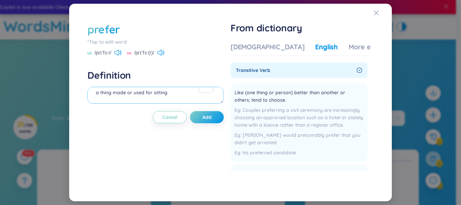
click at [175, 92] on textarea "a thing made or used for sitting" at bounding box center [155, 95] width 136 height 17
type textarea "like(one thong"
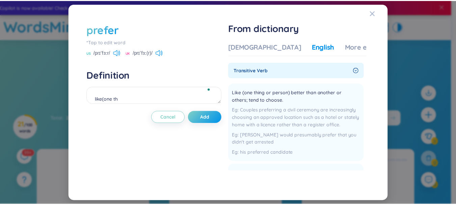
scroll to position [6, 0]
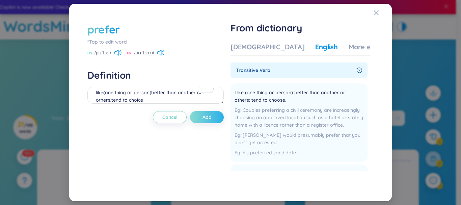
type textarea "like(one thing or person)better than another or others,tend to choice"
click at [203, 121] on button "Add" at bounding box center [207, 117] width 34 height 12
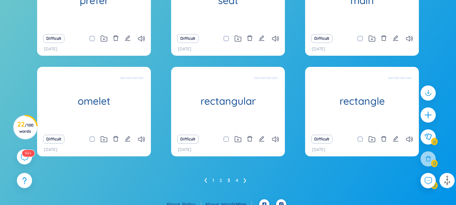
scroll to position [191, 0]
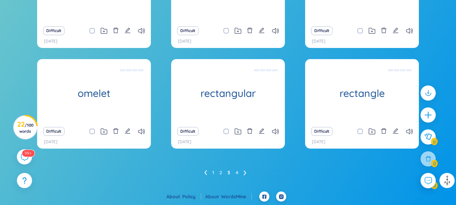
click at [206, 174] on icon at bounding box center [205, 172] width 3 height 5
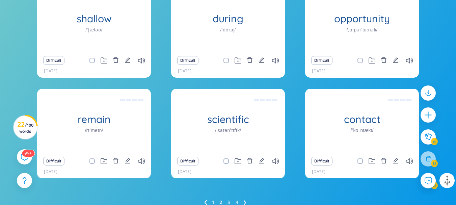
scroll to position [173, 0]
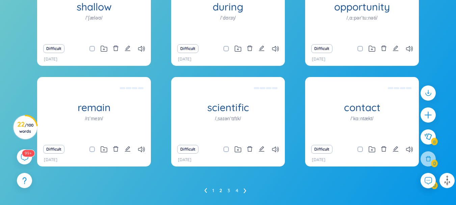
click at [207, 190] on icon at bounding box center [205, 190] width 3 height 5
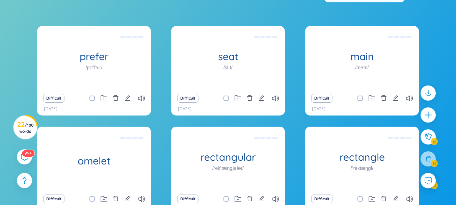
scroll to position [157, 0]
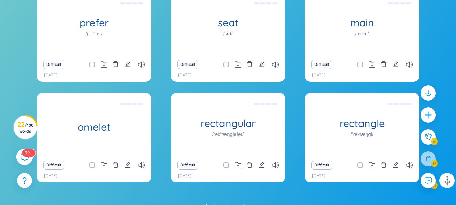
click at [22, 151] on div "99+" at bounding box center [24, 157] width 17 height 17
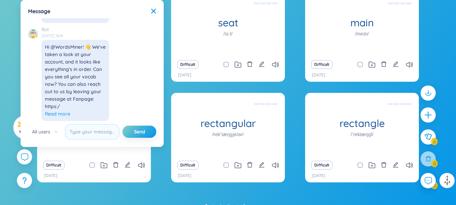
scroll to position [540, 0]
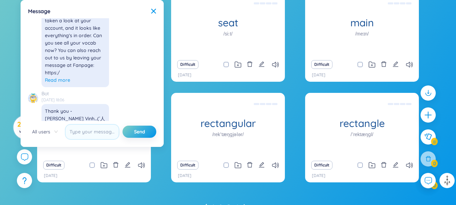
click at [59, 83] on span "Read more" at bounding box center [57, 79] width 25 height 7
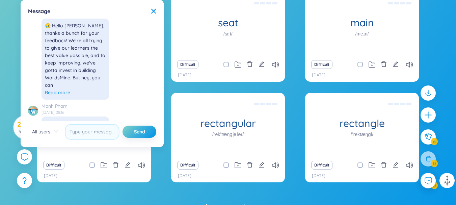
scroll to position [945, 0]
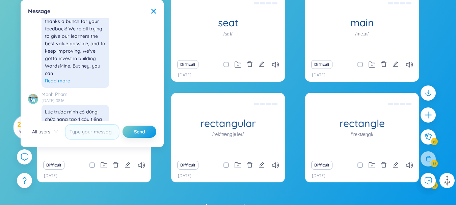
click at [162, 177] on div "prefer /prɪˈfɜːr/ like(one thing or person)better than another or others,tend t…" at bounding box center [228, 91] width 382 height 198
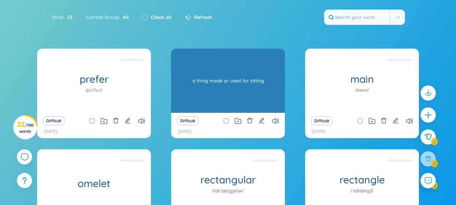
scroll to position [101, 0]
